Goal: Task Accomplishment & Management: Complete application form

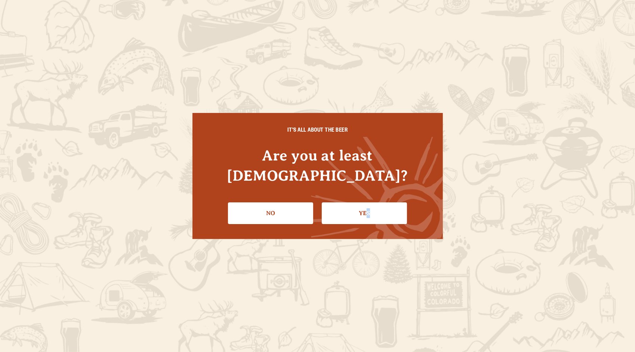
drag, startPoint x: 367, startPoint y: 195, endPoint x: 369, endPoint y: 206, distance: 11.0
click at [369, 206] on link "Yes" at bounding box center [364, 213] width 85 height 22
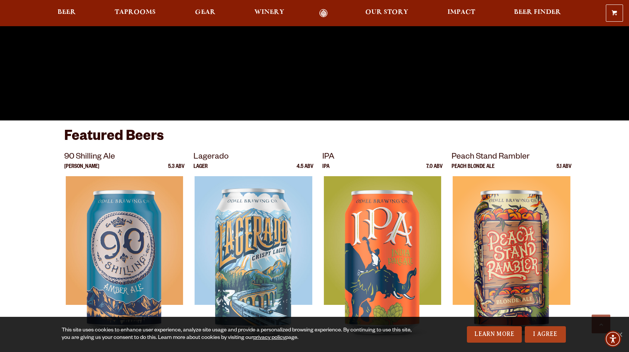
scroll to position [262, 0]
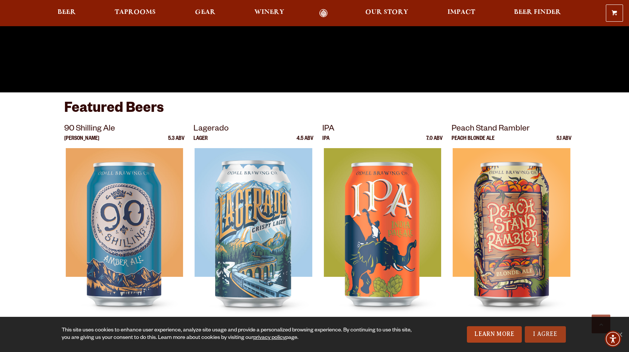
click at [537, 336] on link "I Agree" at bounding box center [545, 334] width 41 height 16
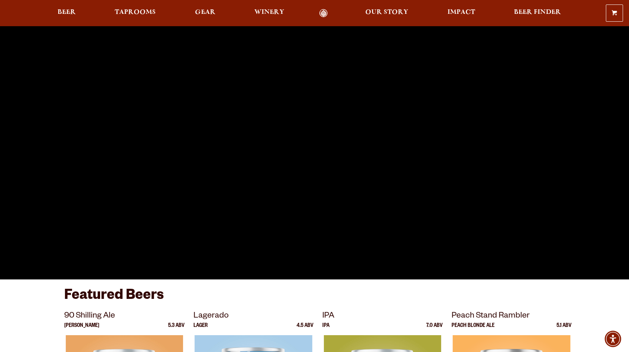
scroll to position [0, 0]
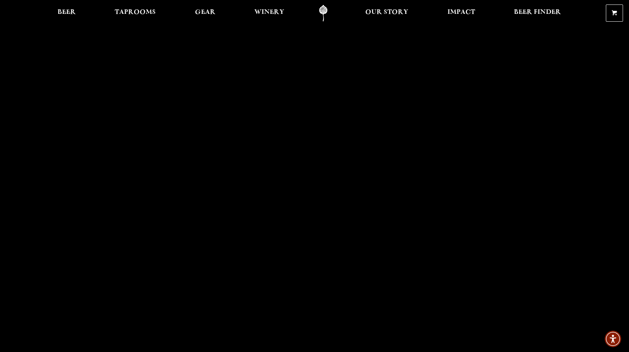
click at [324, 6] on link "Odell Home" at bounding box center [323, 13] width 28 height 17
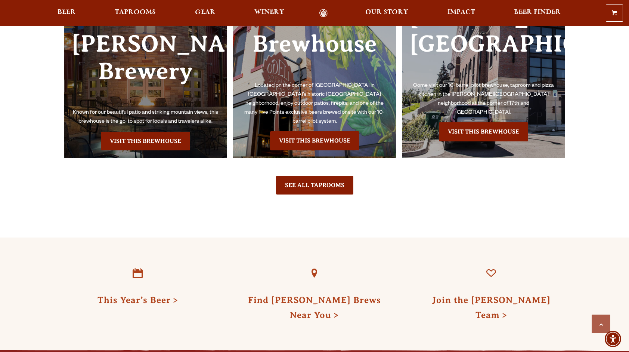
scroll to position [1756, 0]
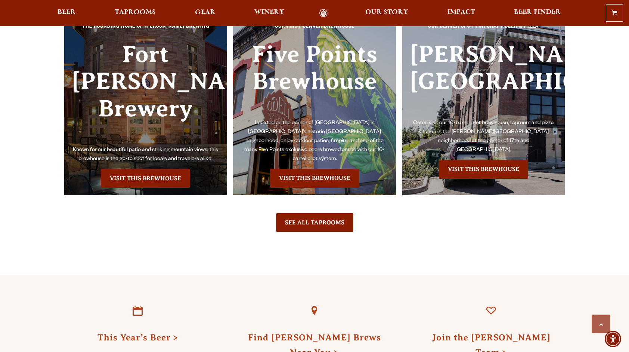
click at [149, 169] on link "Visit this Brewhouse" at bounding box center [145, 178] width 89 height 19
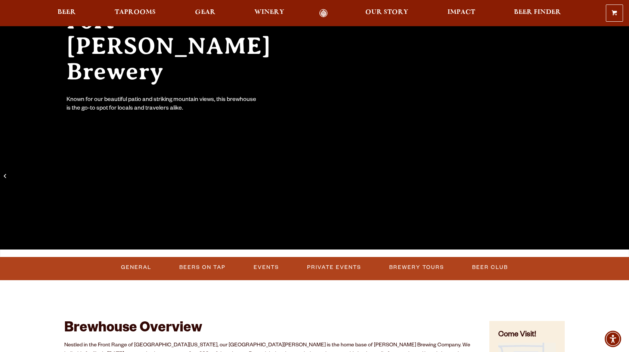
scroll to position [224, 0]
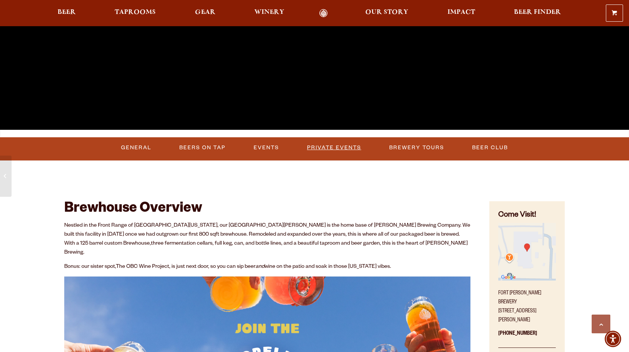
click at [342, 146] on link "Private Events" at bounding box center [334, 147] width 60 height 17
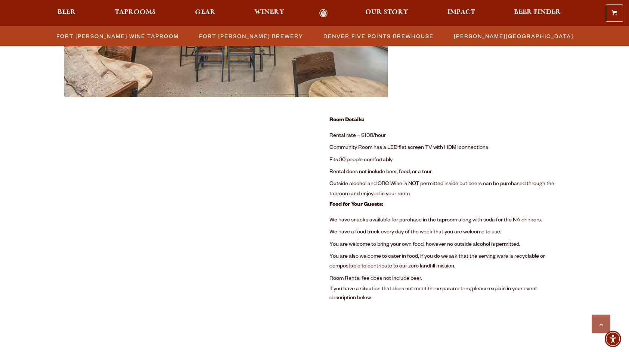
scroll to position [475, 0]
